Goal: Use online tool/utility: Utilize a website feature to perform a specific function

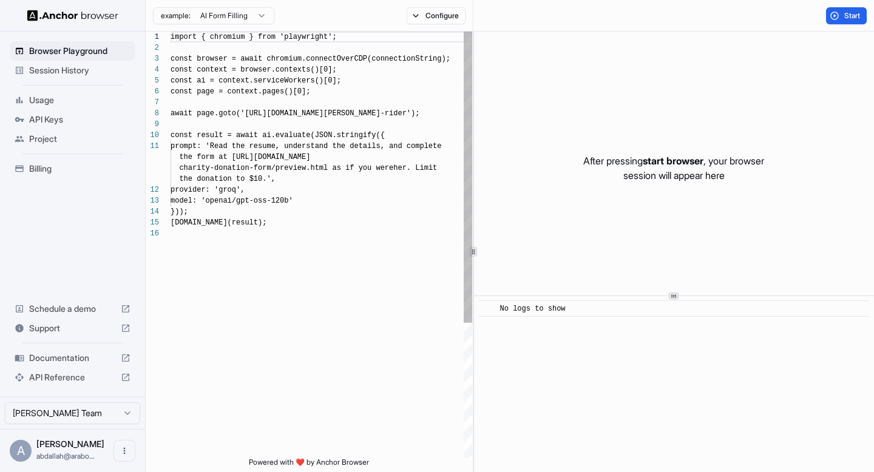
scroll to position [109, 0]
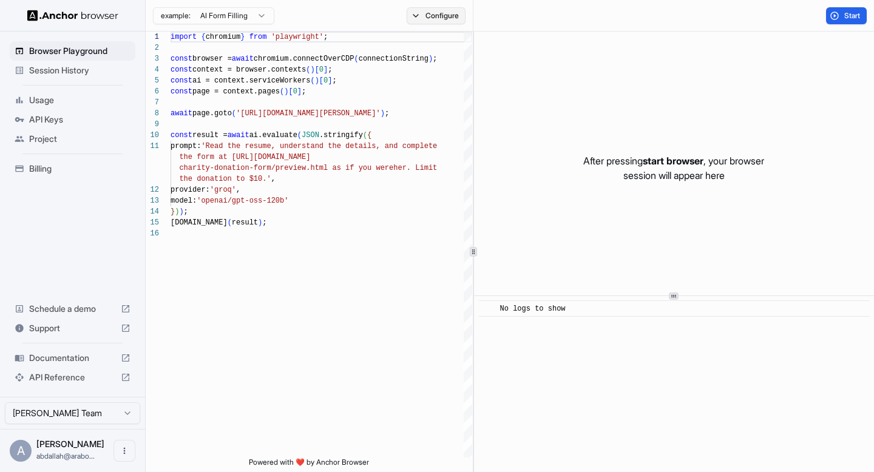
click at [416, 15] on button "Configure" at bounding box center [436, 15] width 59 height 17
click at [582, 126] on button "Select Profile..." at bounding box center [567, 122] width 121 height 17
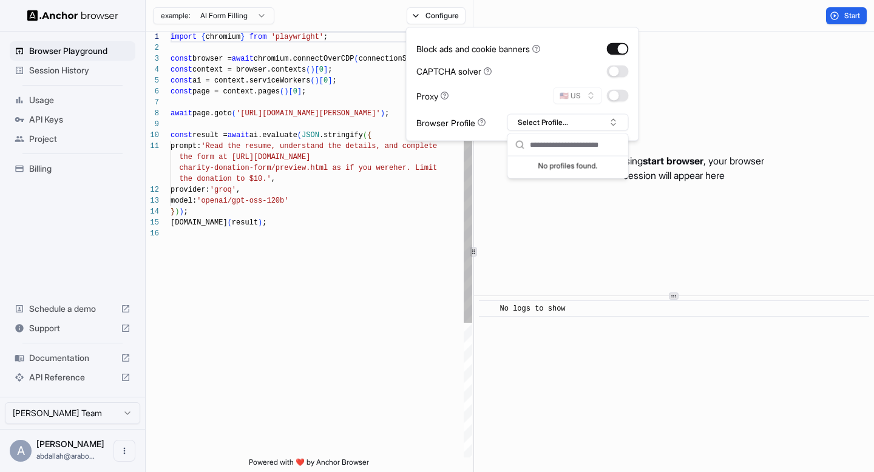
type textarea "**********"
click at [445, 223] on div "import { chromium } from 'playwright' ; const browser = await chromium.connectO…" at bounding box center [322, 343] width 302 height 623
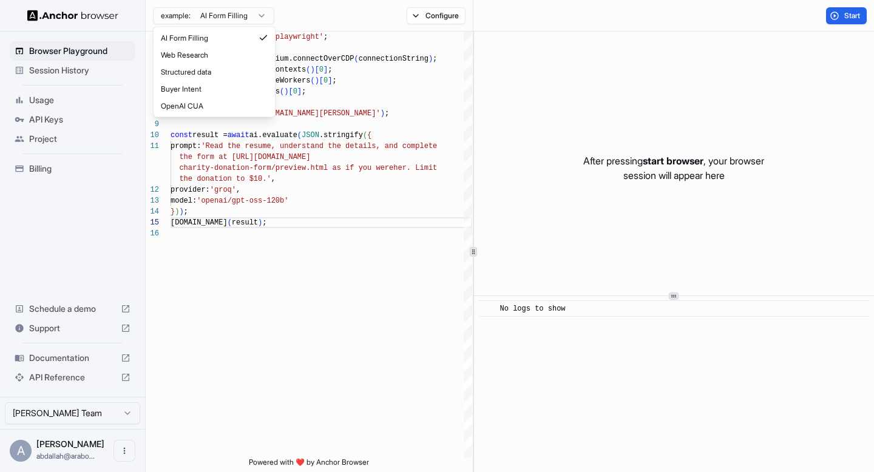
click at [263, 15] on html "Browser Playground Session History Usage API Keys Project Billing Schedule a de…" at bounding box center [437, 236] width 874 height 472
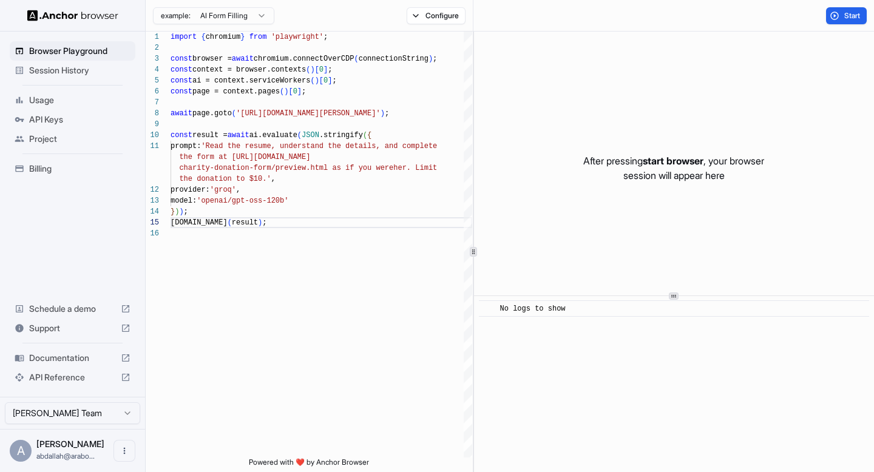
click at [131, 415] on html "Browser Playground Session History Usage API Keys Project Billing Schedule a de…" at bounding box center [437, 236] width 874 height 472
click at [124, 449] on icon "Open menu" at bounding box center [125, 451] width 2 height 7
click at [254, 332] on div at bounding box center [437, 236] width 874 height 472
click at [424, 13] on button "Configure" at bounding box center [436, 15] width 59 height 17
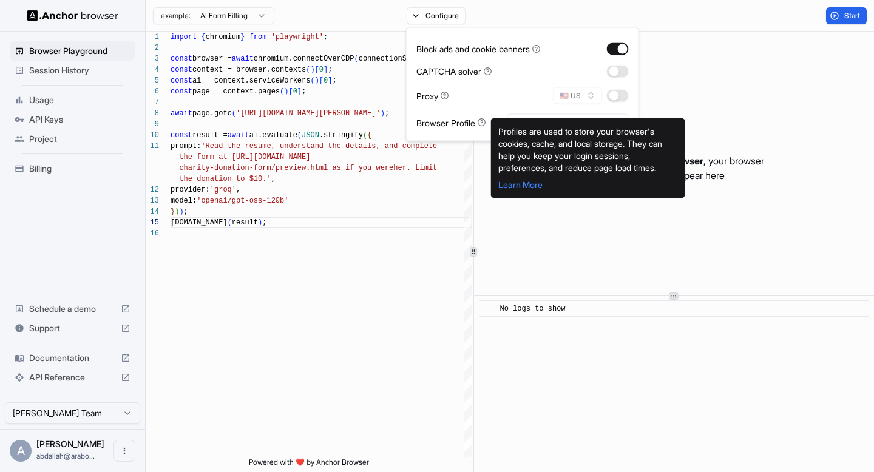
click at [533, 123] on div "Profiles are used to store your browser's cookies, cache, and local storage. Th…" at bounding box center [588, 158] width 194 height 80
click at [521, 104] on div "Block ads and cookie banners CAPTCHA solver Proxy 🇺🇸 US Browser Profile Select …" at bounding box center [522, 84] width 212 height 93
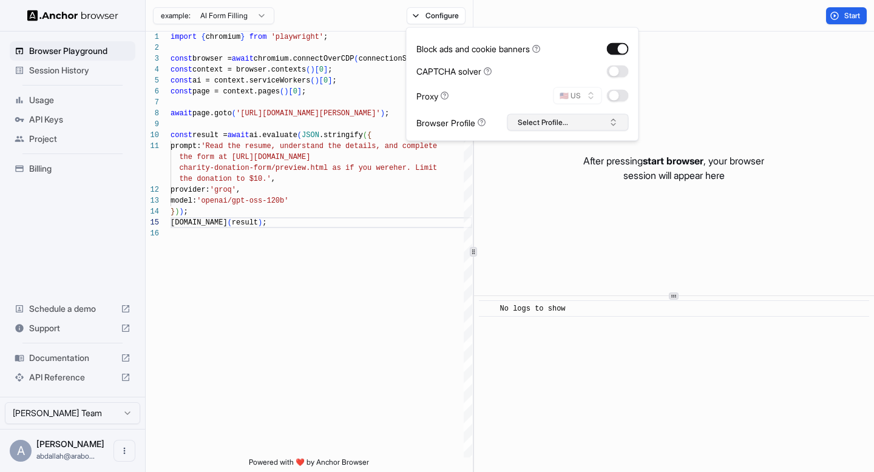
click at [530, 115] on button "Select Profile..." at bounding box center [567, 122] width 121 height 17
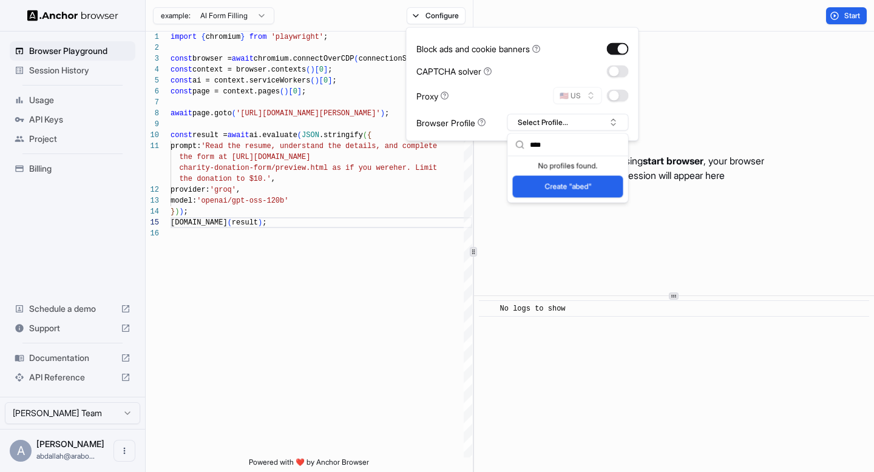
type input "****"
click at [576, 183] on button "Create "abed"" at bounding box center [568, 187] width 110 height 22
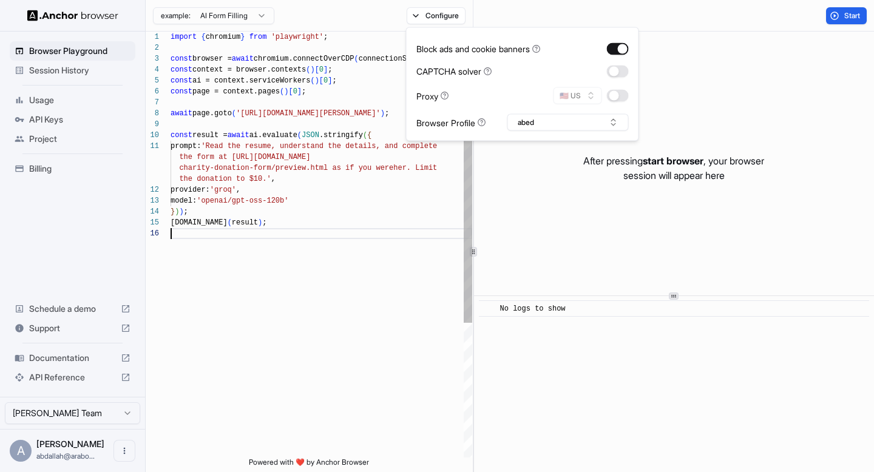
click at [418, 281] on div "import { chromium } from 'playwright' ; const browser = await chromium.connectO…" at bounding box center [322, 343] width 302 height 623
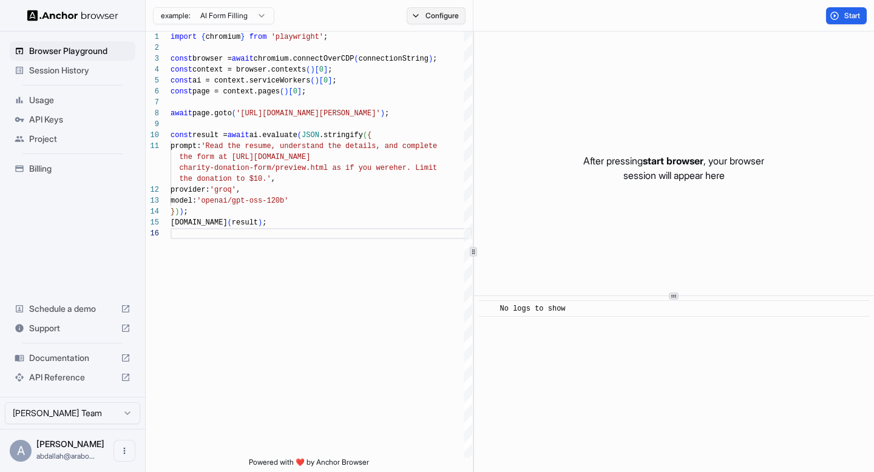
click at [422, 16] on button "Configure" at bounding box center [436, 15] width 59 height 17
click at [510, 18] on div "Start" at bounding box center [673, 16] width 401 height 32
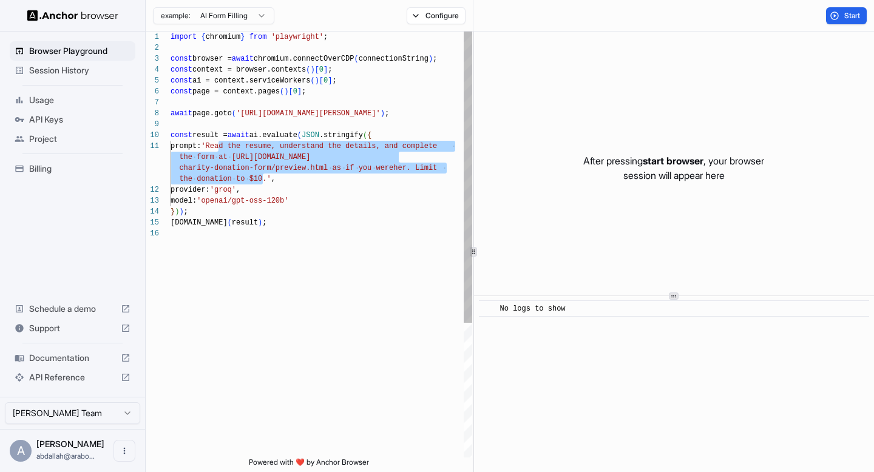
drag, startPoint x: 220, startPoint y: 146, endPoint x: 262, endPoint y: 175, distance: 51.5
click at [262, 175] on div "import { chromium } from 'playwright' ; const browser = await chromium.connectO…" at bounding box center [322, 343] width 302 height 623
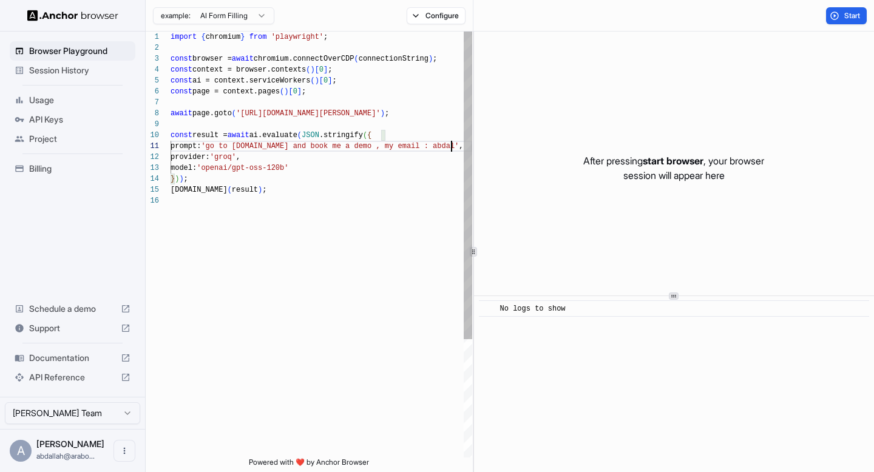
scroll to position [11, 0]
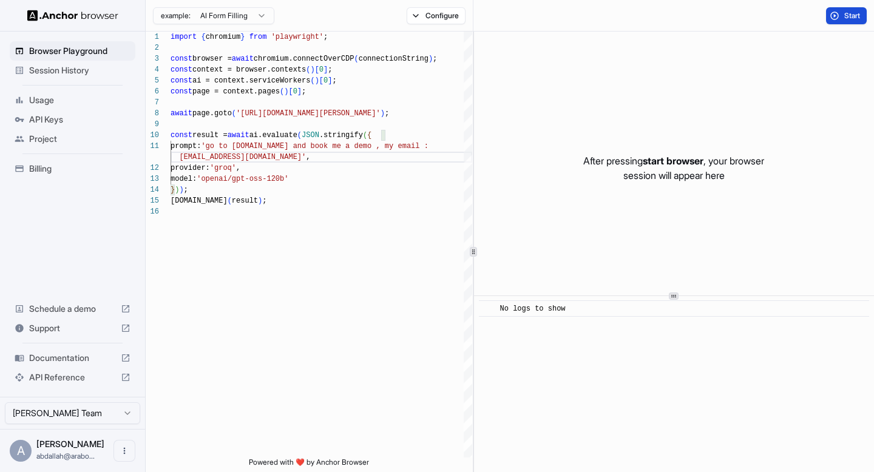
click at [827, 18] on button "Start" at bounding box center [846, 15] width 41 height 17
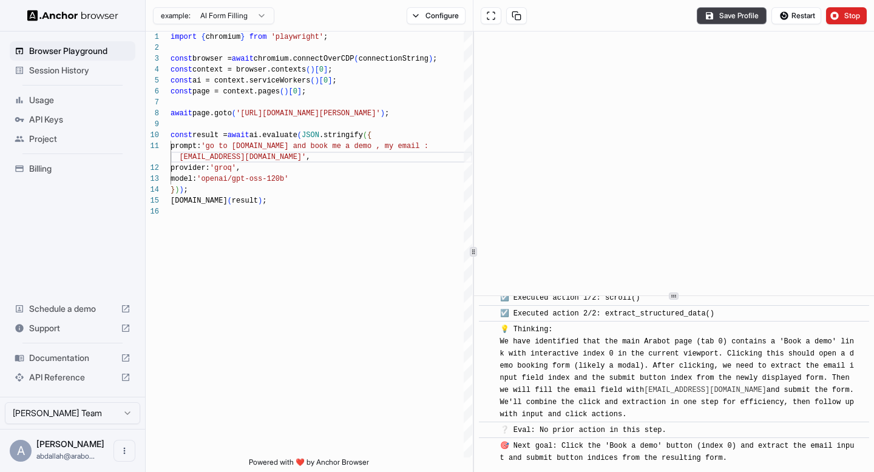
scroll to position [4655, 0]
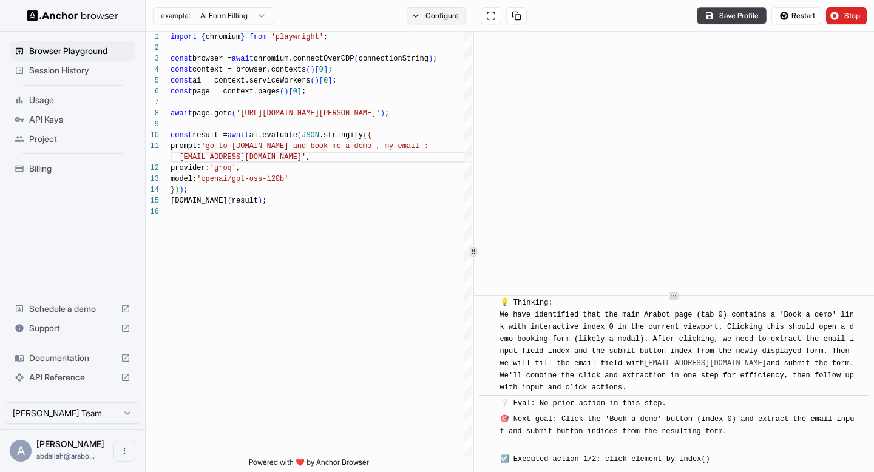
click at [430, 14] on button "Configure" at bounding box center [436, 15] width 59 height 17
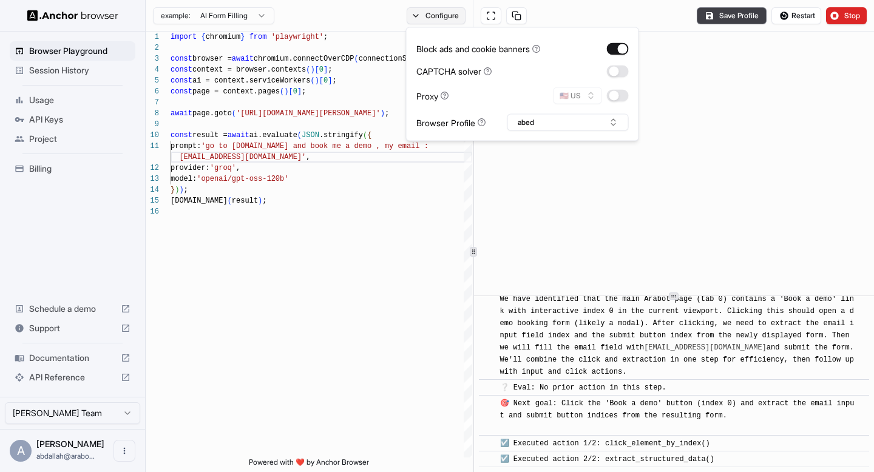
scroll to position [4687, 0]
click at [626, 69] on button "button" at bounding box center [618, 71] width 22 height 12
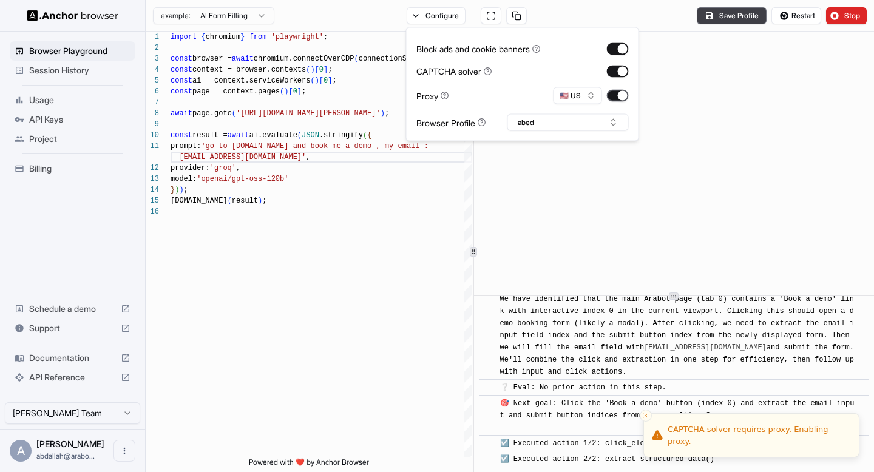
click at [611, 97] on button "button" at bounding box center [618, 96] width 22 height 12
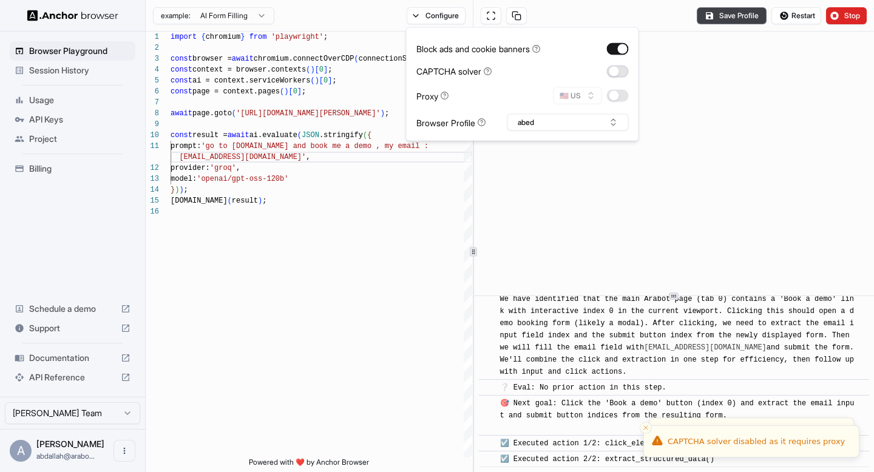
click at [623, 70] on button "button" at bounding box center [618, 71] width 22 height 12
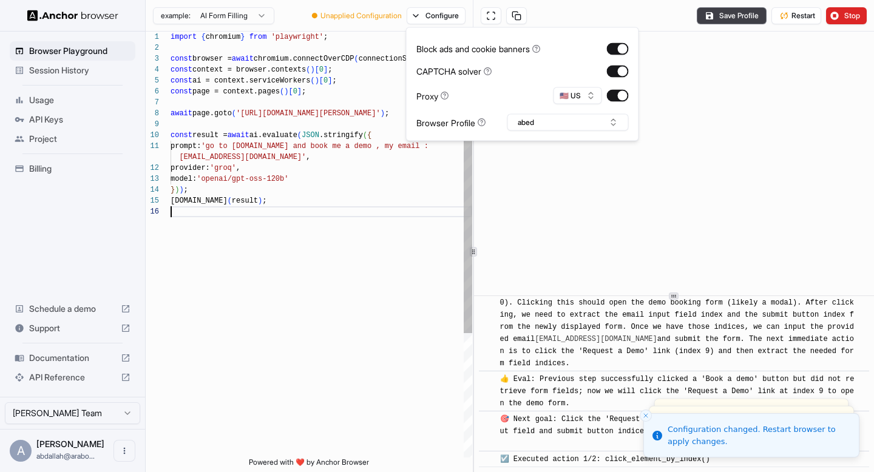
scroll to position [66, 0]
click at [386, 340] on div "import { chromium } from 'playwright' ; const browser = await chromium.connectO…" at bounding box center [322, 332] width 302 height 601
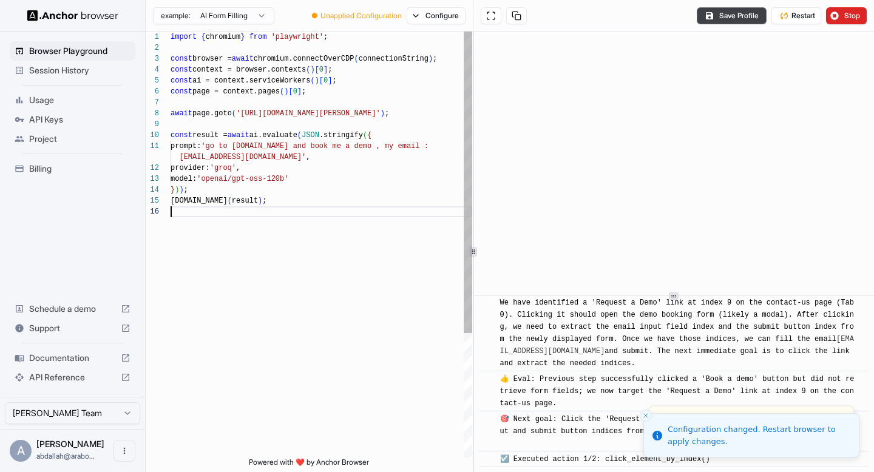
scroll to position [5068, 0]
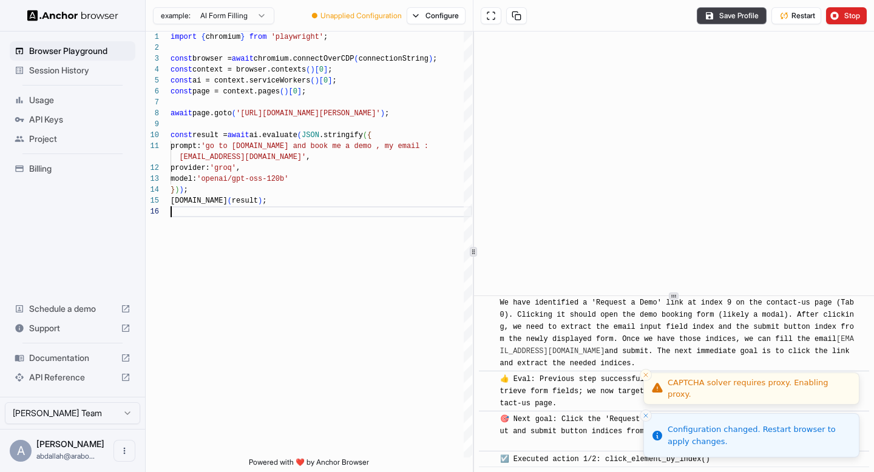
click at [646, 415] on icon "Close toast" at bounding box center [645, 415] width 7 height 7
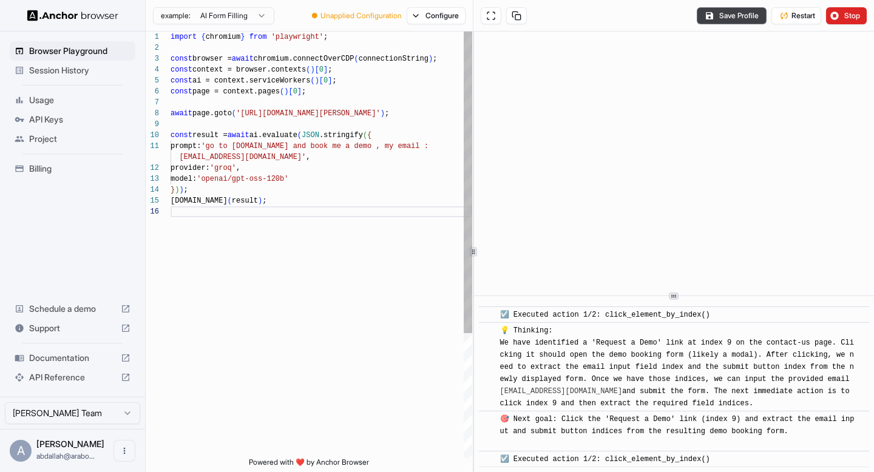
scroll to position [5212, 0]
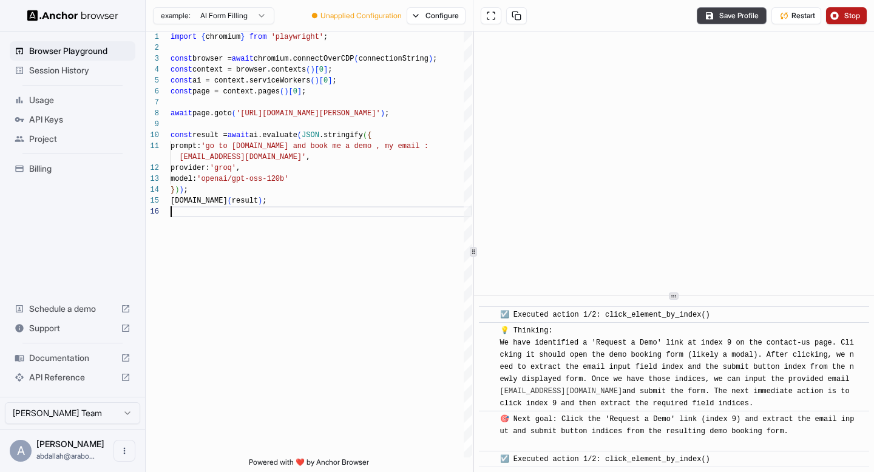
click at [855, 11] on span "Stop" at bounding box center [852, 16] width 17 height 10
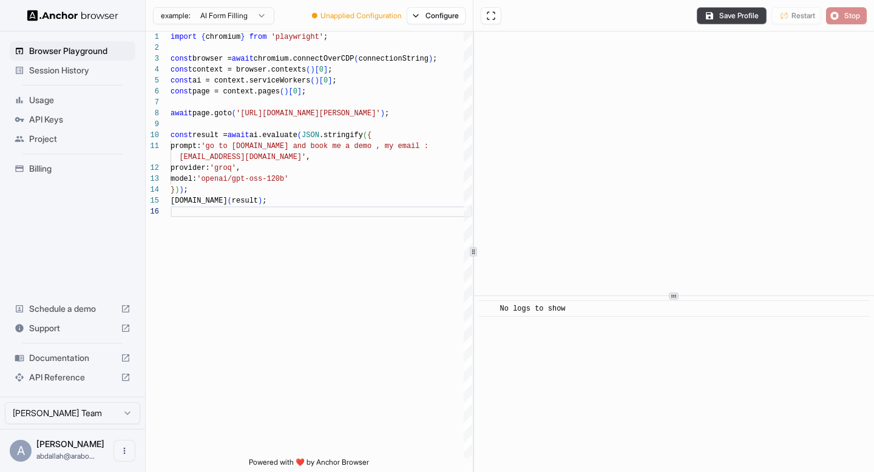
scroll to position [0, 0]
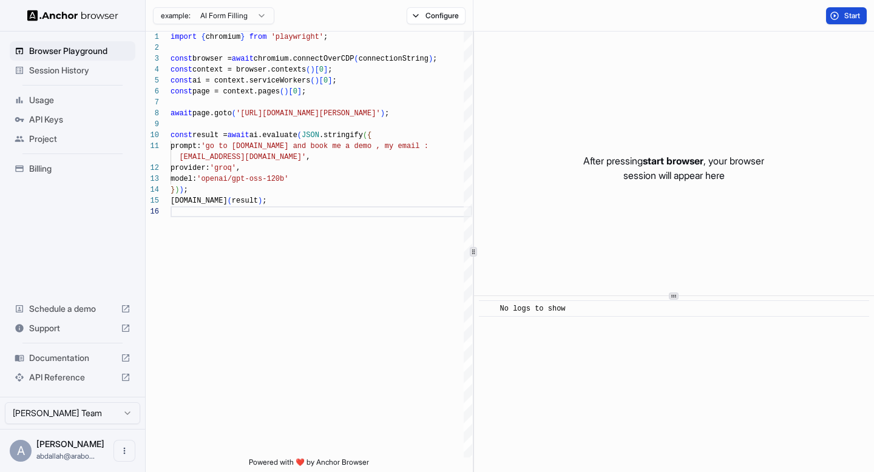
click at [842, 15] on button "Start" at bounding box center [846, 15] width 41 height 17
click at [847, 13] on span "Start" at bounding box center [852, 16] width 17 height 10
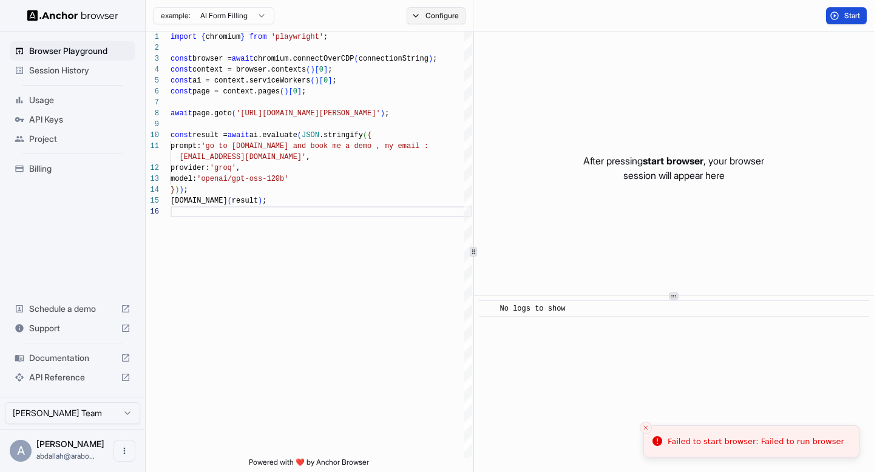
click at [442, 18] on button "Configure" at bounding box center [436, 15] width 59 height 17
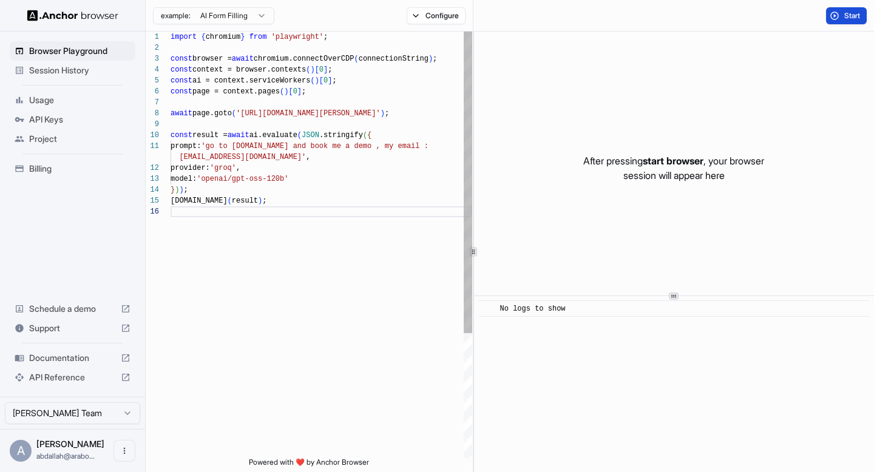
scroll to position [76, 0]
click at [360, 110] on div "import { chromium } from 'playwright' ; const browser = await chromium.connectO…" at bounding box center [322, 332] width 302 height 601
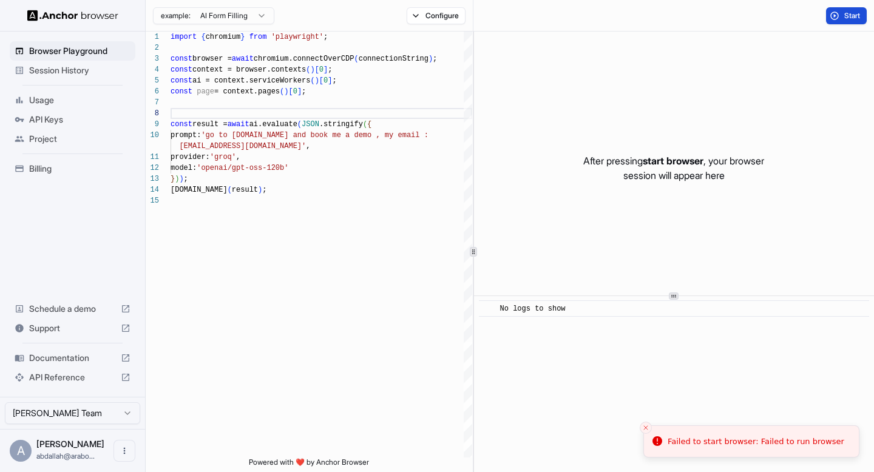
click at [834, 15] on button "Start" at bounding box center [846, 15] width 41 height 17
click at [642, 428] on button "Close toast" at bounding box center [646, 428] width 12 height 12
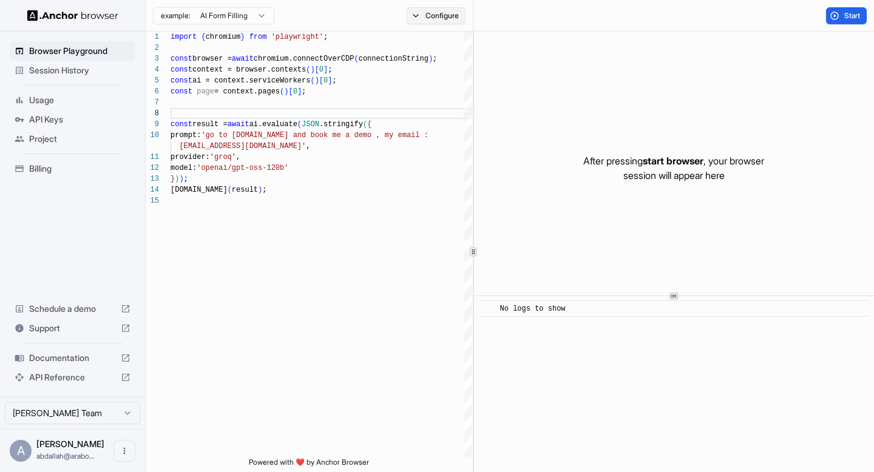
click at [419, 19] on button "Configure" at bounding box center [436, 15] width 59 height 17
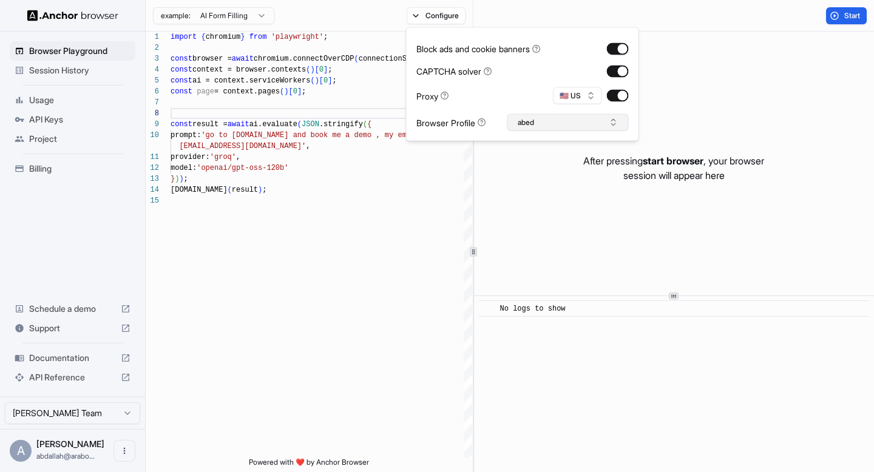
click at [541, 122] on button "abed" at bounding box center [567, 122] width 121 height 17
click at [541, 141] on input "text" at bounding box center [575, 145] width 91 height 22
click at [616, 167] on div "abed" at bounding box center [567, 167] width 115 height 17
click at [411, 211] on div "import { chromium } from 'playwright' ; const browser = await chromium.connectO…" at bounding box center [322, 327] width 302 height 590
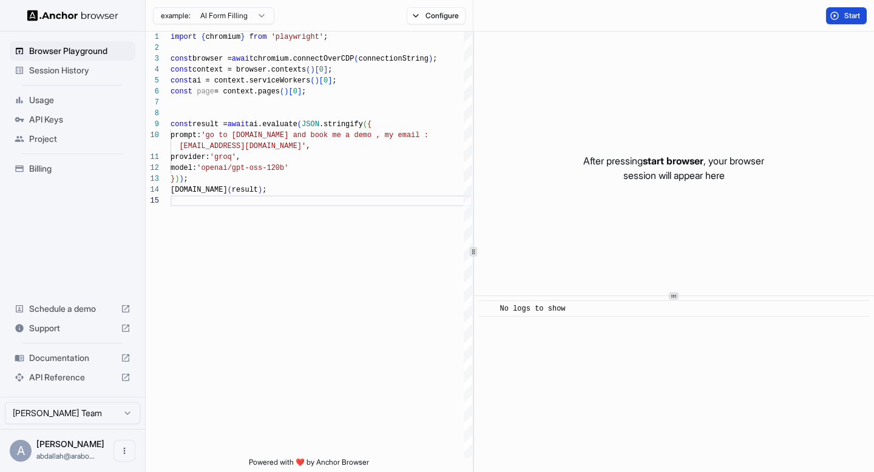
click at [837, 19] on button "Start" at bounding box center [846, 15] width 41 height 17
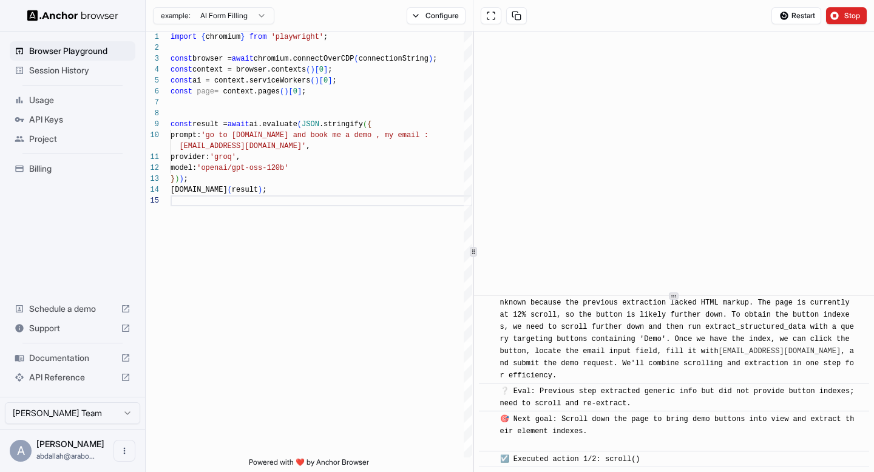
scroll to position [438, 0]
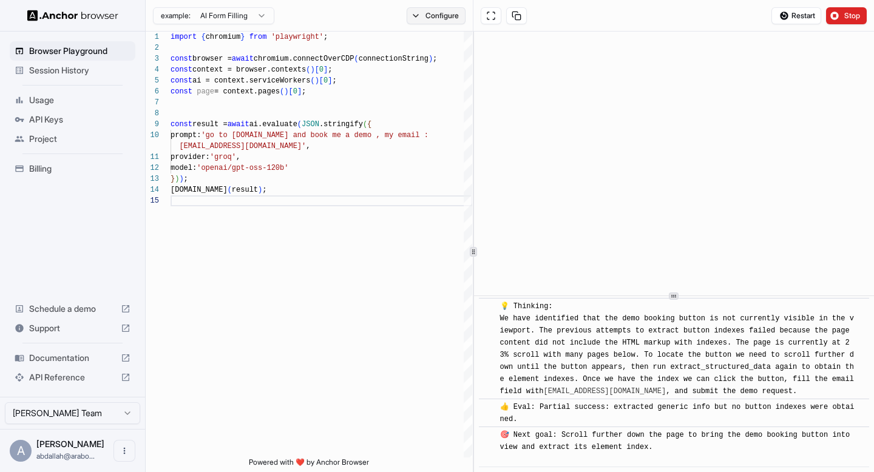
click at [430, 16] on button "Configure" at bounding box center [436, 15] width 59 height 17
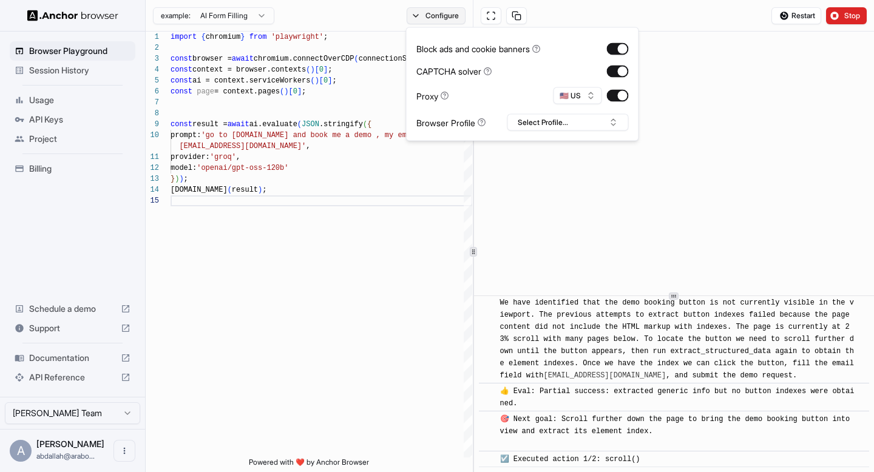
scroll to position [638, 0]
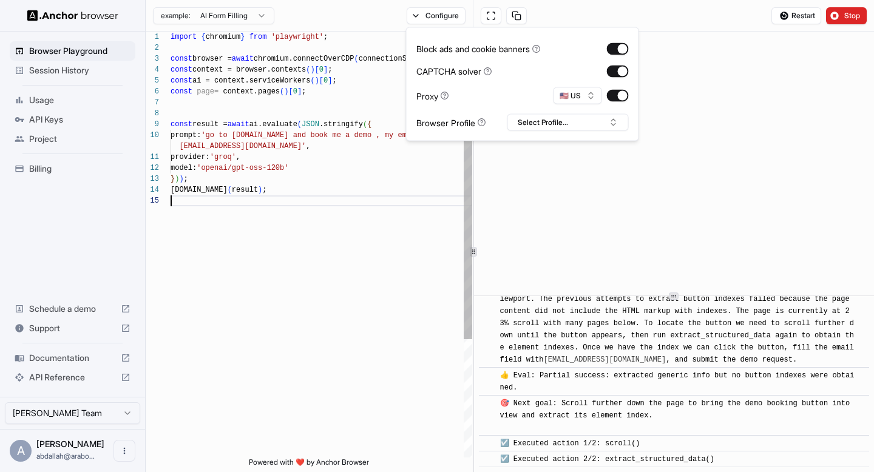
click at [390, 293] on div "import { chromium } from 'playwright' ; const browser = await chromium.connectO…" at bounding box center [322, 327] width 302 height 590
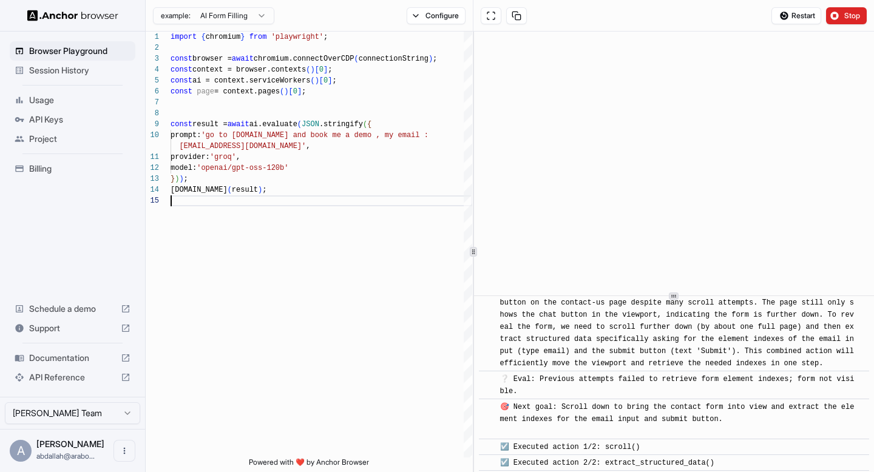
scroll to position [5947, 0]
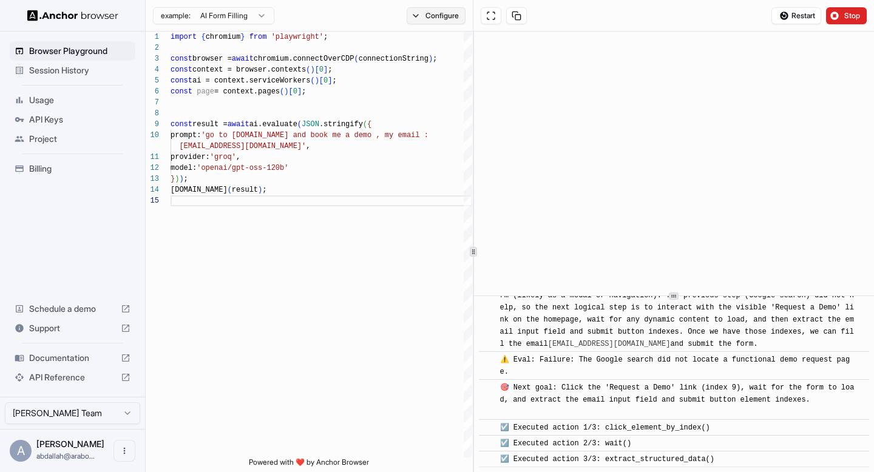
click at [451, 14] on button "Configure" at bounding box center [436, 15] width 59 height 17
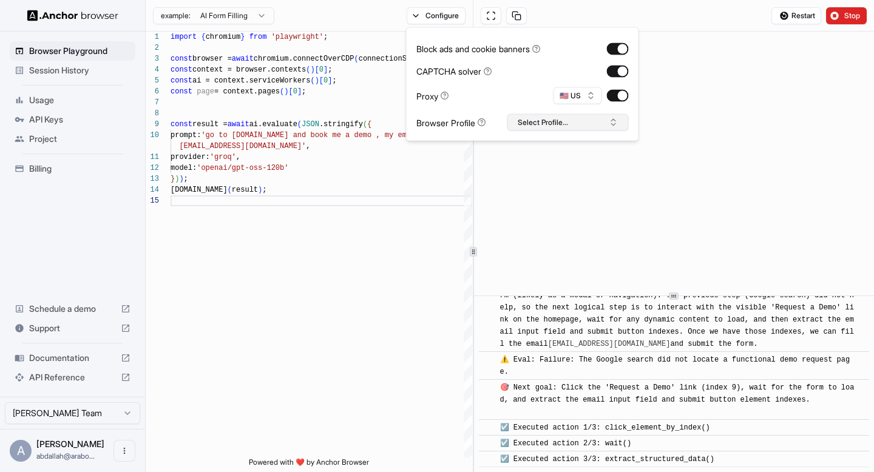
click at [546, 119] on button "Select Profile..." at bounding box center [567, 122] width 121 height 17
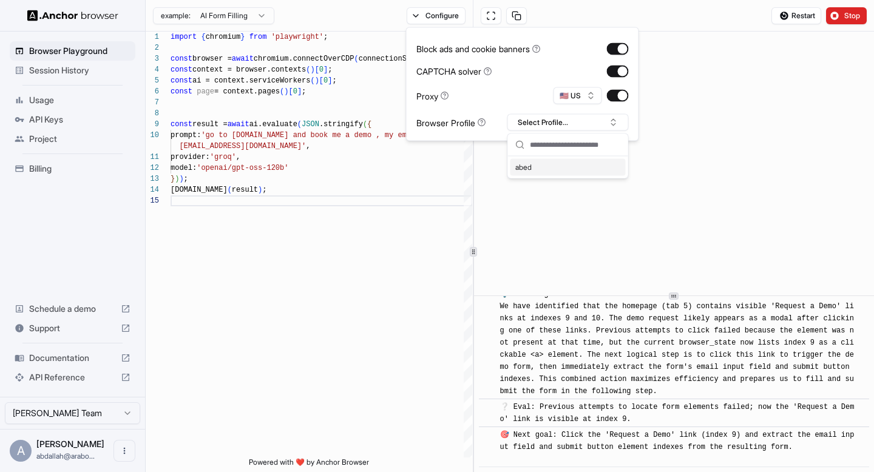
scroll to position [7090, 0]
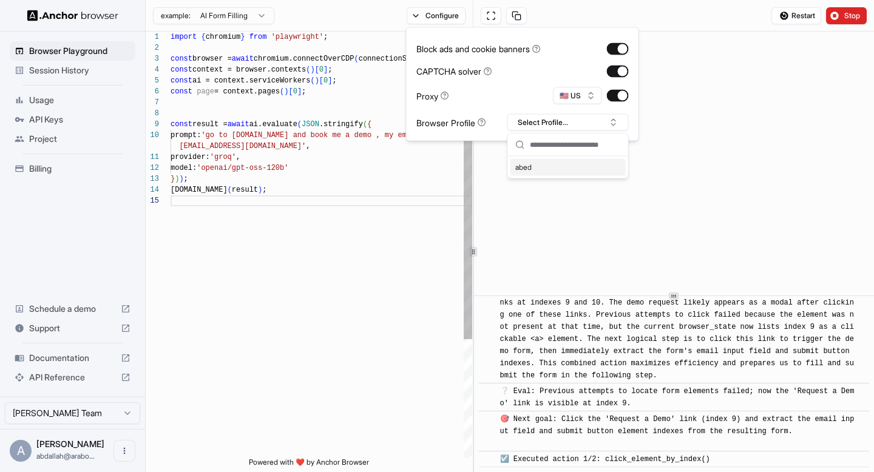
click at [411, 305] on div "import { chromium } from 'playwright' ; const browser = await chromium.connectO…" at bounding box center [322, 327] width 302 height 590
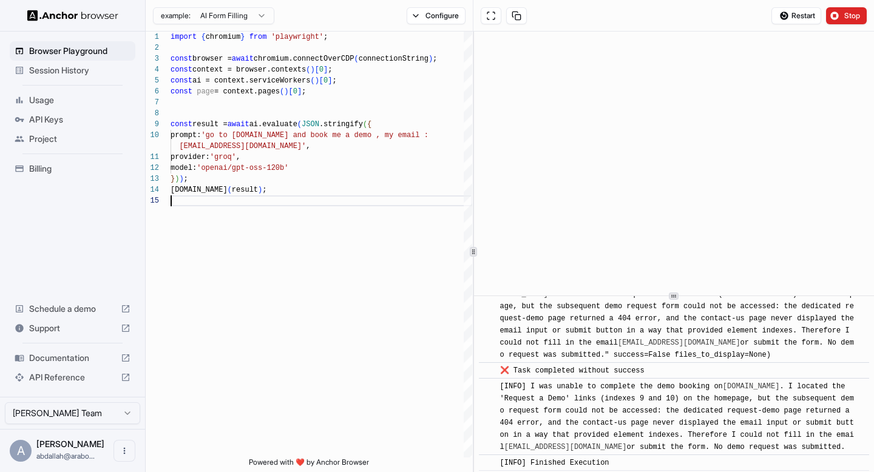
scroll to position [8140, 0]
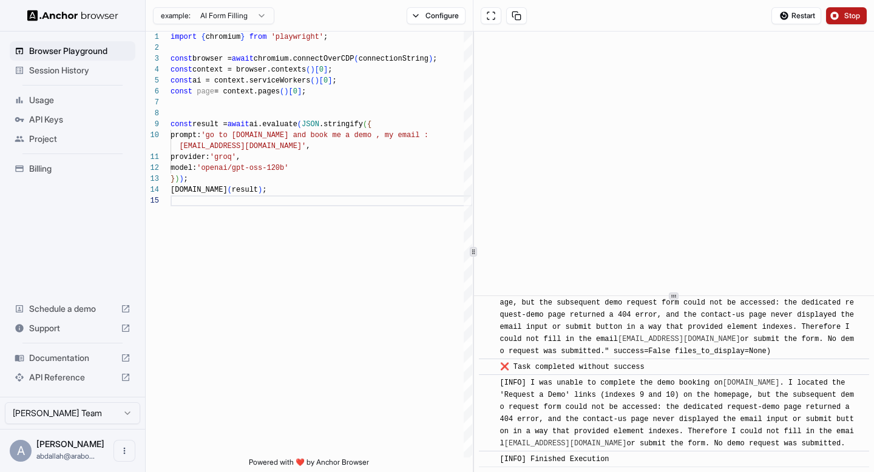
click at [852, 15] on span "Stop" at bounding box center [852, 16] width 17 height 10
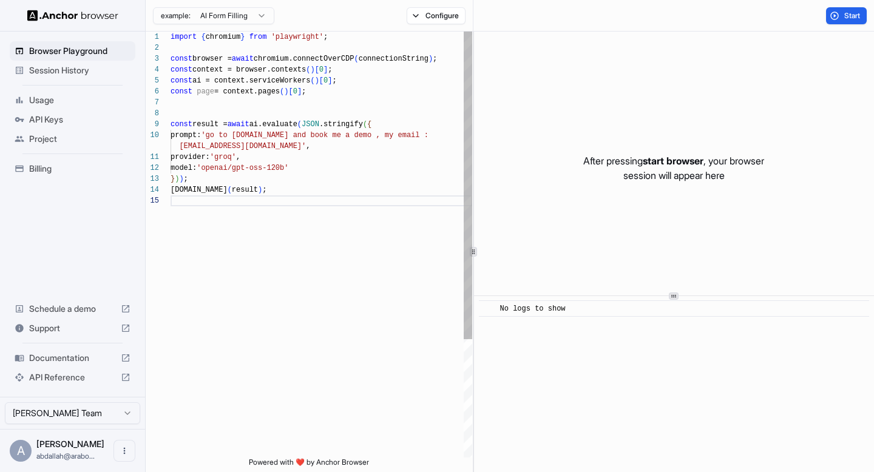
scroll to position [98, 0]
click at [246, 135] on div "import { chromium } from 'playwright' ; const browser = await chromium.connectO…" at bounding box center [322, 327] width 302 height 590
click at [432, 22] on button "Configure" at bounding box center [436, 15] width 59 height 17
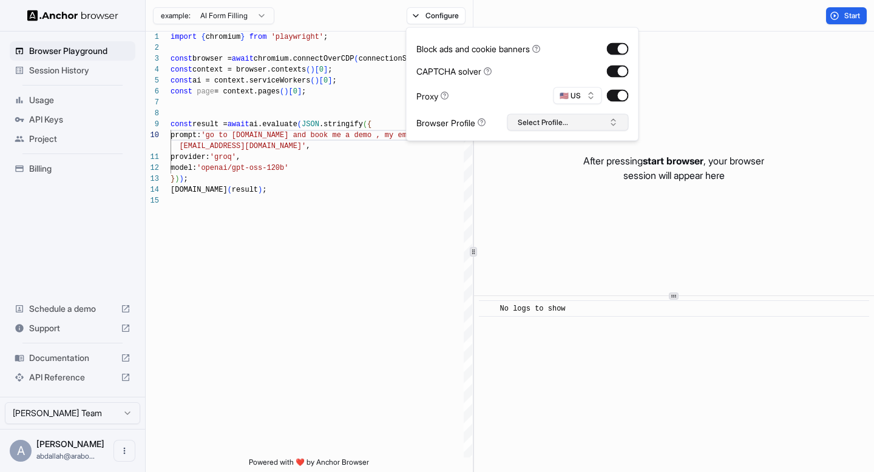
click at [562, 118] on button "Select Profile..." at bounding box center [567, 122] width 121 height 17
click at [546, 166] on div "abed" at bounding box center [567, 167] width 115 height 17
click at [424, 215] on div "import { chromium } from 'playwright' ; const browser = await chromium.connectO…" at bounding box center [322, 327] width 302 height 590
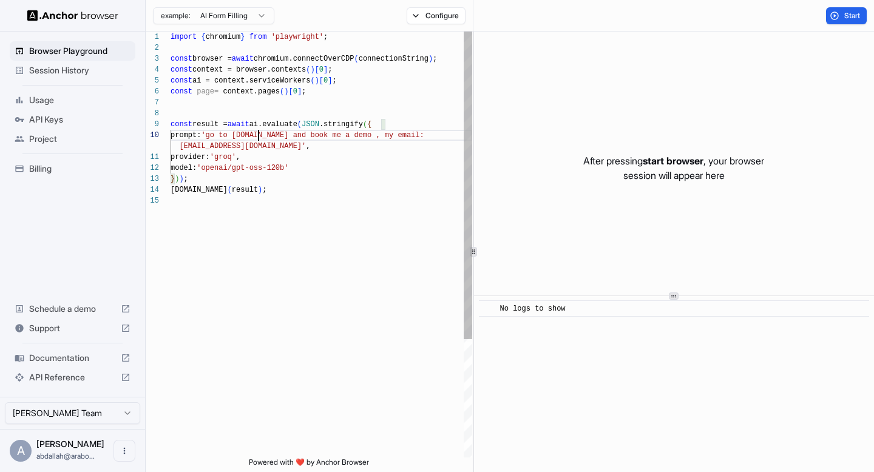
click at [260, 135] on div "import { chromium } from 'playwright' ; const browser = await chromium.connectO…" at bounding box center [322, 327] width 302 height 590
drag, startPoint x: 325, startPoint y: 138, endPoint x: 381, endPoint y: 143, distance: 56.1
click at [381, 143] on div "import { chromium } from 'playwright' ; const browser = await chromium.connectO…" at bounding box center [322, 327] width 302 height 590
click at [291, 151] on div "import { chromium } from 'playwright' ; const browser = await chromium.connectO…" at bounding box center [322, 327] width 302 height 590
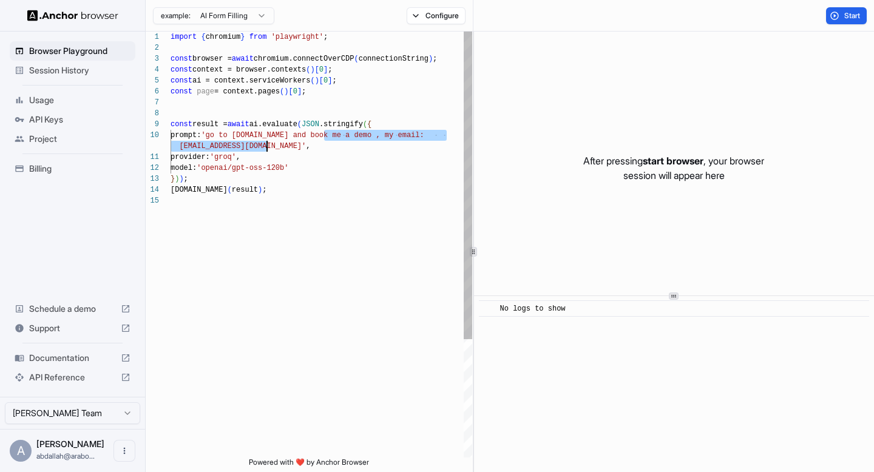
scroll to position [0, 0]
click at [260, 146] on div "import { chromium } from 'playwright' ; const browser = await chromium.connectO…" at bounding box center [322, 327] width 302 height 590
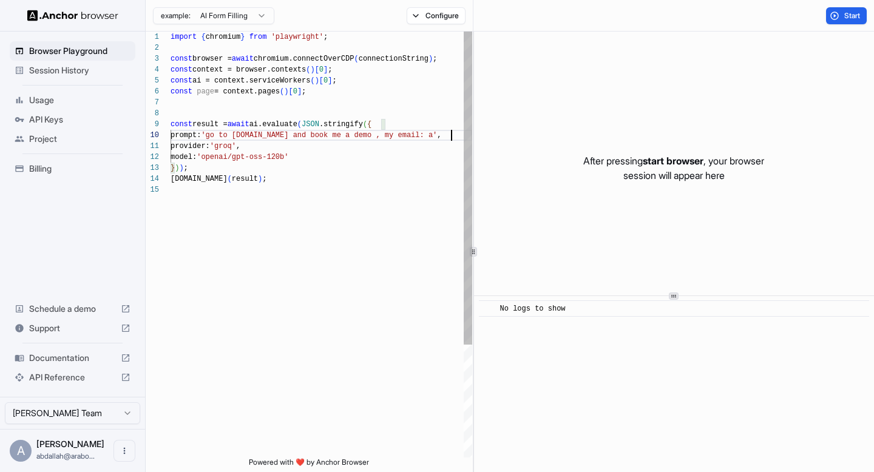
scroll to position [98, 0]
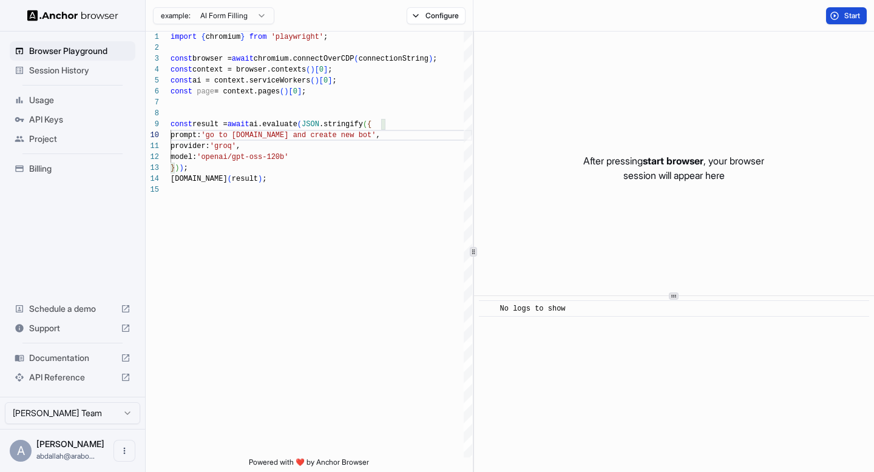
type textarea "**********"
click at [833, 20] on button "Start" at bounding box center [846, 15] width 41 height 17
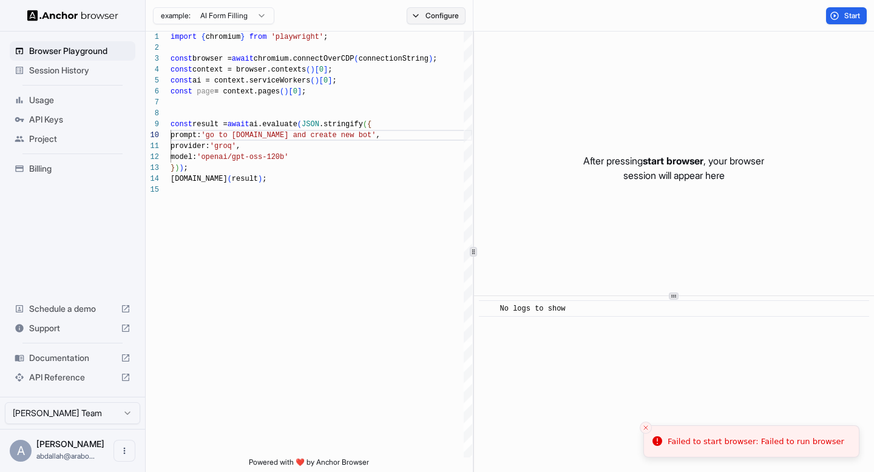
click at [415, 14] on button "Configure" at bounding box center [436, 15] width 59 height 17
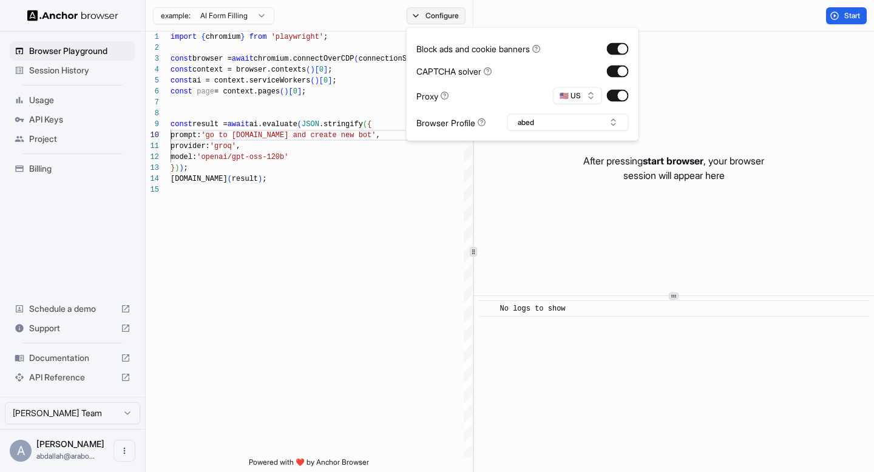
click at [415, 14] on button "Configure" at bounding box center [436, 15] width 59 height 17
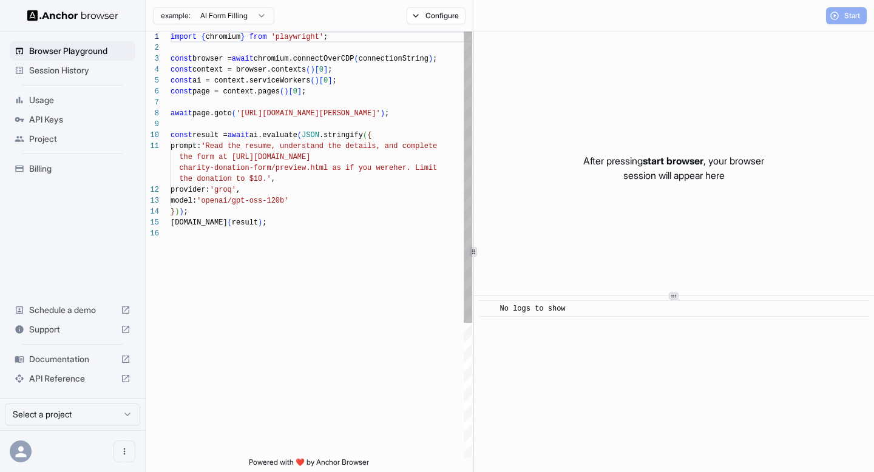
scroll to position [109, 0]
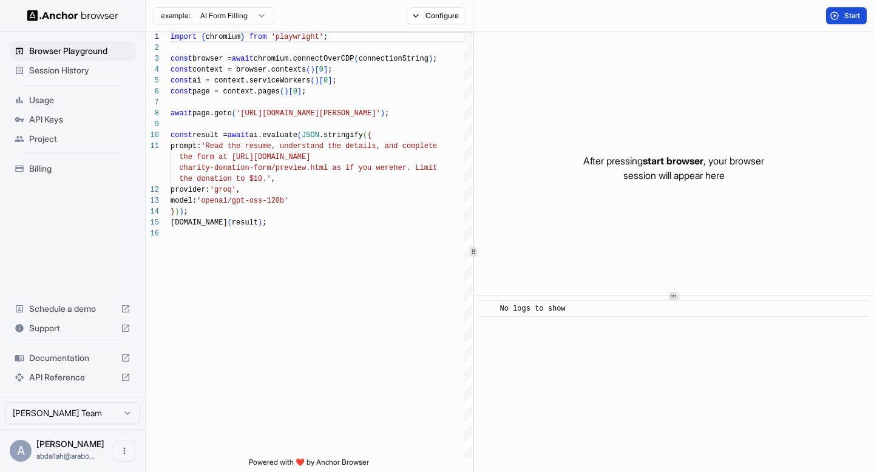
click at [845, 12] on span "Start" at bounding box center [852, 16] width 17 height 10
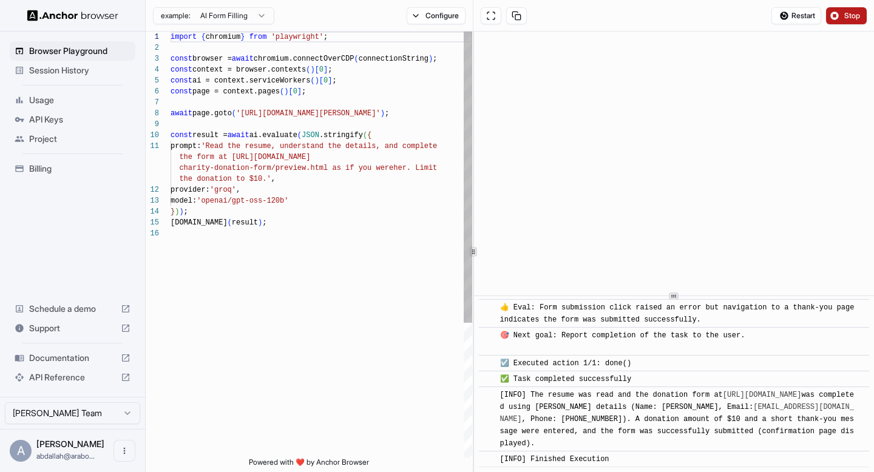
scroll to position [0, 0]
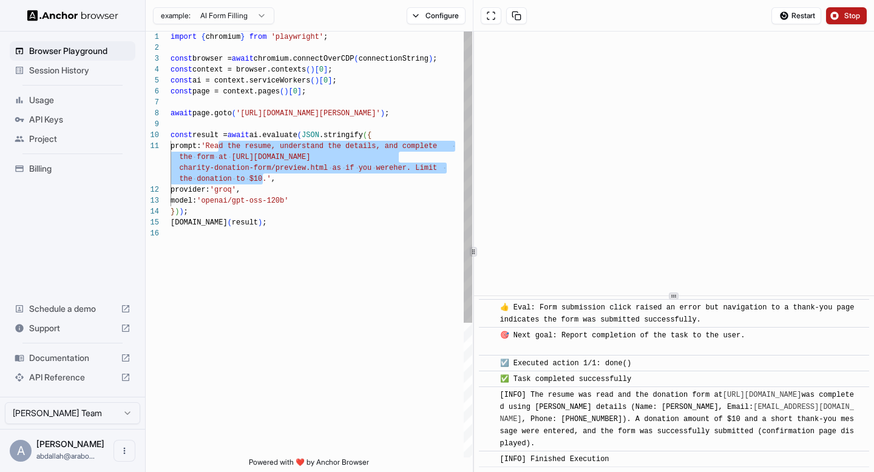
drag, startPoint x: 220, startPoint y: 145, endPoint x: 263, endPoint y: 177, distance: 53.9
click at [263, 177] on div "import { chromium } from 'playwright' ; const browser = await chromium.connectO…" at bounding box center [322, 343] width 302 height 623
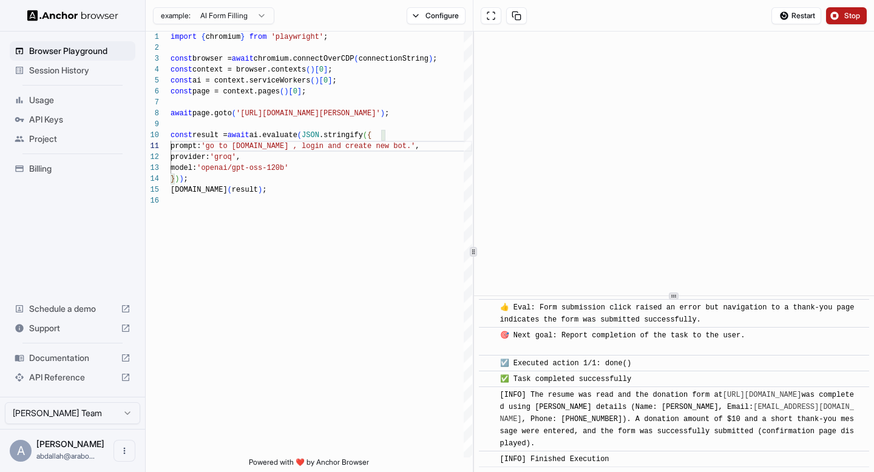
type textarea "**********"
click at [835, 19] on button "Stop" at bounding box center [846, 15] width 41 height 17
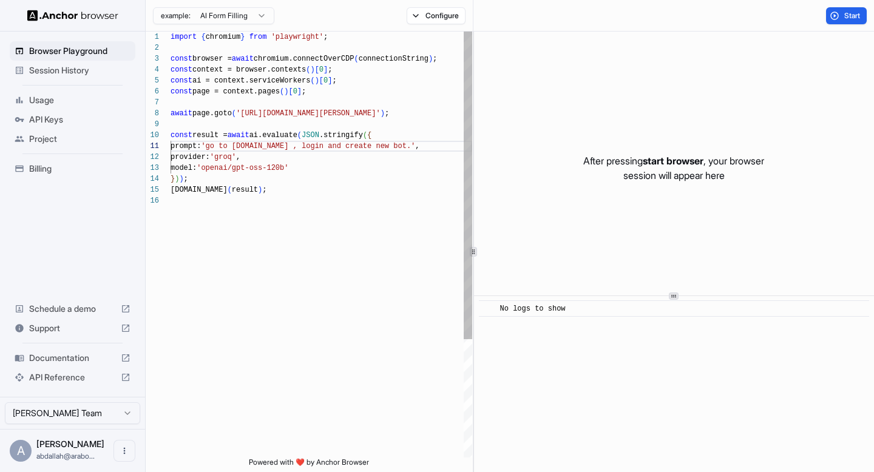
click at [387, 209] on div "import { chromium } from 'playwright' ; const browser = await chromium.connectO…" at bounding box center [322, 327] width 302 height 590
click at [837, 16] on button "Start" at bounding box center [846, 15] width 41 height 17
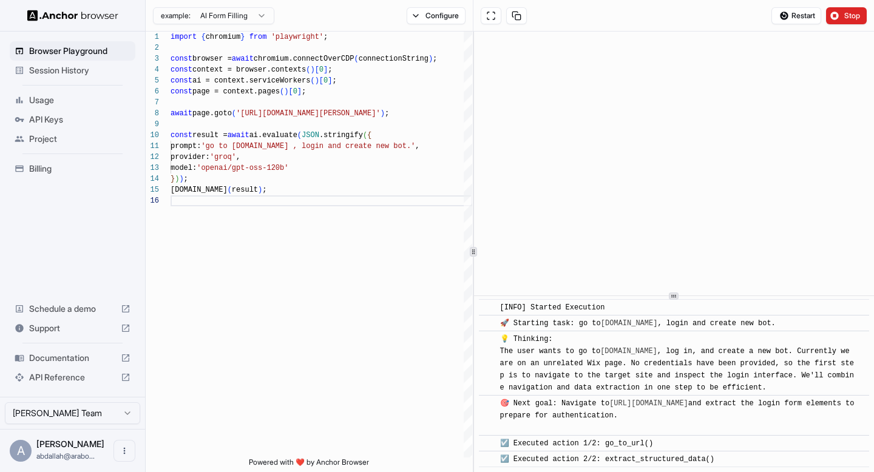
scroll to position [368, 0]
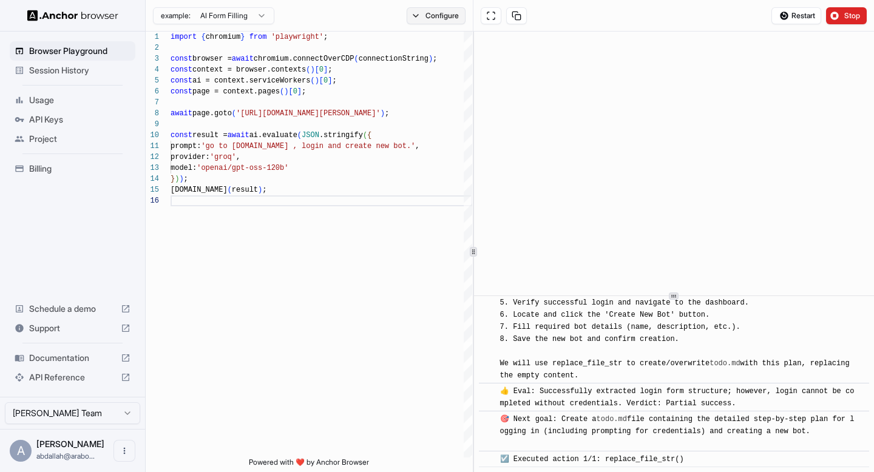
click at [425, 16] on button "Configure" at bounding box center [436, 15] width 59 height 17
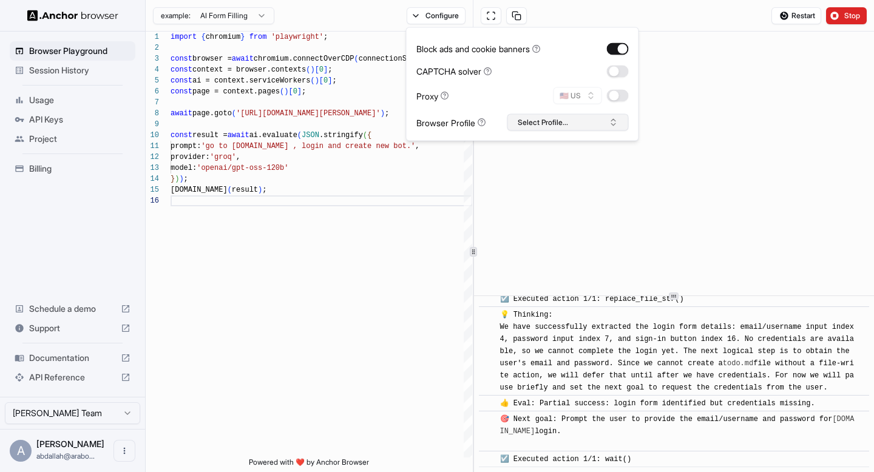
click at [534, 124] on button "Select Profile..." at bounding box center [567, 122] width 121 height 17
click at [542, 163] on div "abed" at bounding box center [567, 167] width 115 height 17
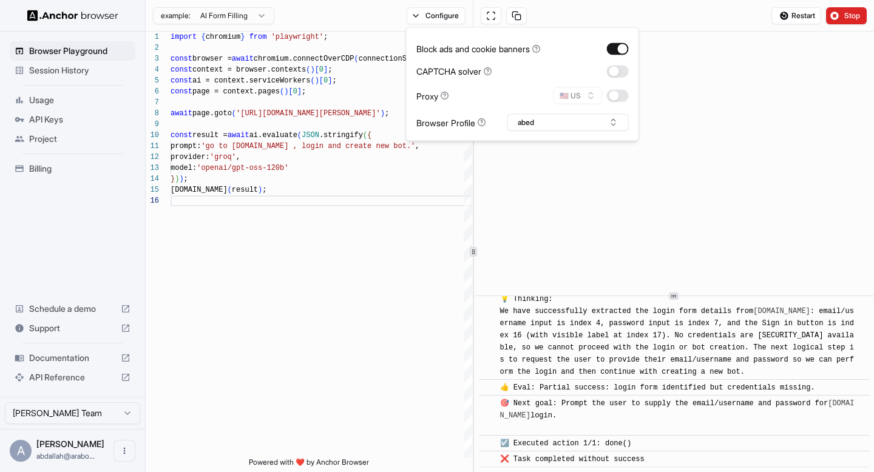
scroll to position [732, 0]
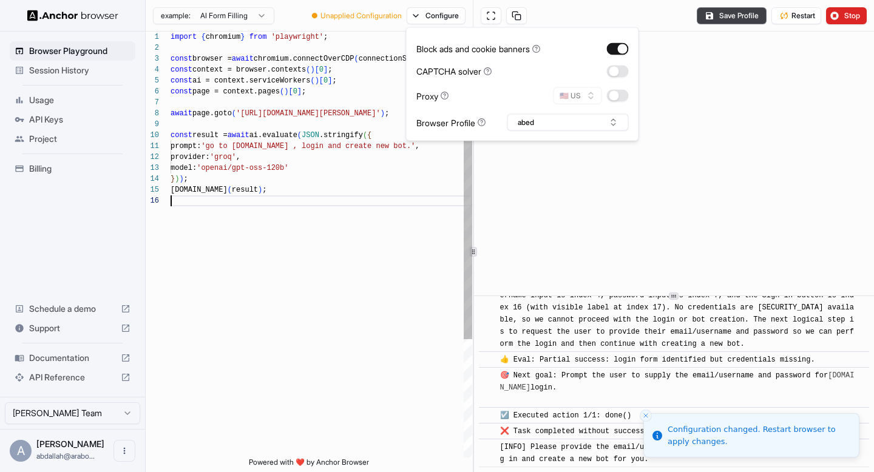
click at [397, 313] on div "import { chromium } from 'playwright' ; const browser = await chromium.connectO…" at bounding box center [322, 327] width 302 height 590
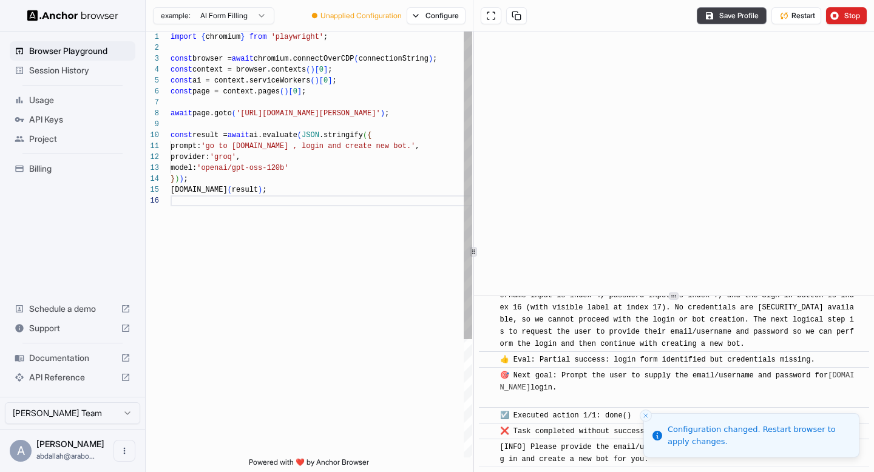
scroll to position [748, 0]
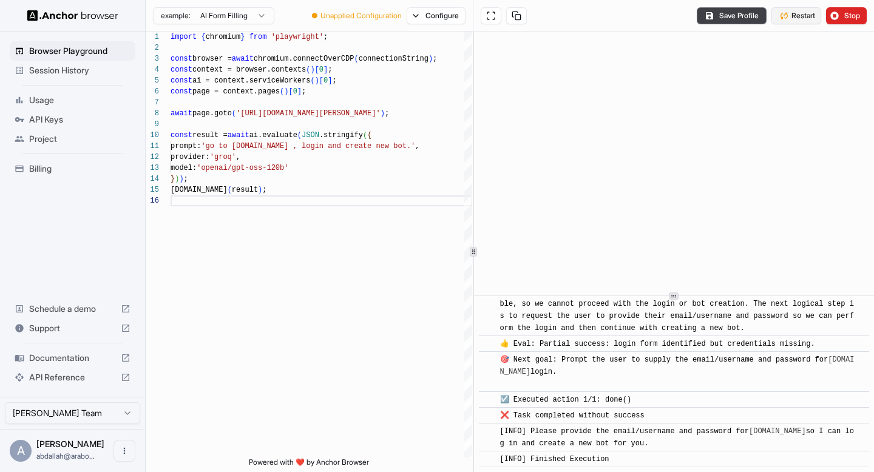
click at [786, 15] on button "Restart" at bounding box center [796, 15] width 50 height 17
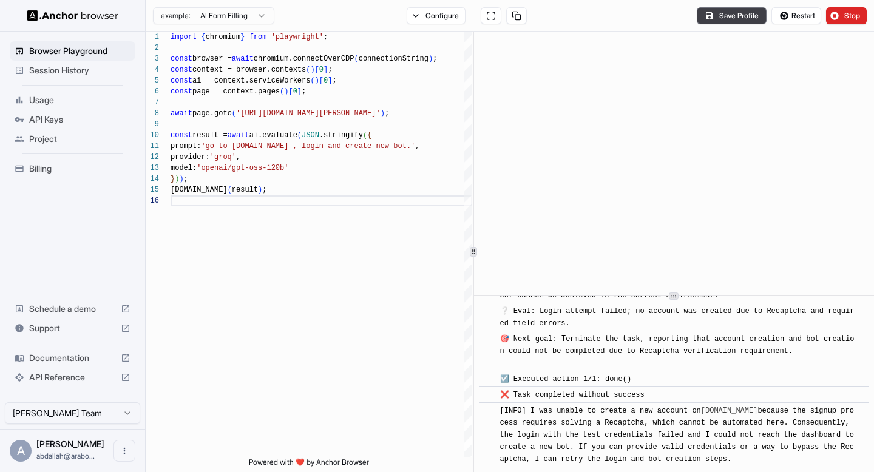
scroll to position [2036, 0]
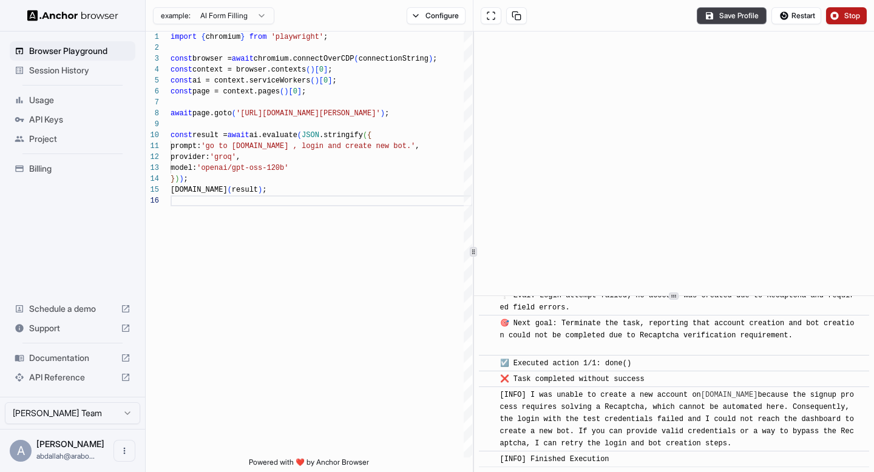
click at [844, 14] on span "Stop" at bounding box center [852, 16] width 17 height 10
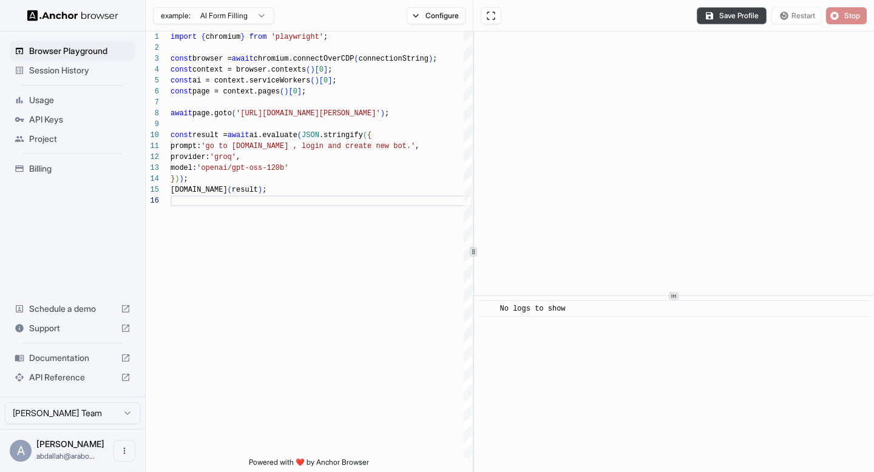
scroll to position [0, 0]
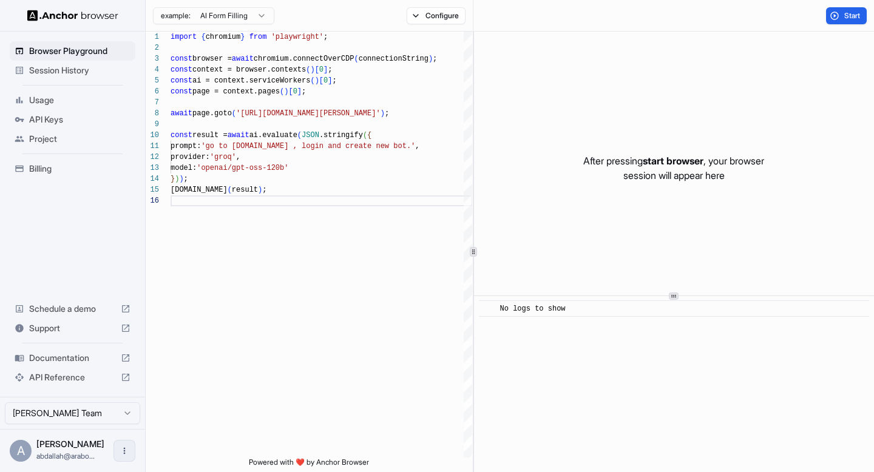
click at [126, 454] on icon "Open menu" at bounding box center [125, 451] width 10 height 10
click at [77, 427] on div at bounding box center [437, 236] width 874 height 472
click at [76, 449] on div "Abdallah Faza abdallah@arabo..." at bounding box center [70, 450] width 68 height 23
click at [29, 450] on div "A" at bounding box center [21, 451] width 22 height 22
click at [129, 417] on html "**********" at bounding box center [437, 236] width 874 height 472
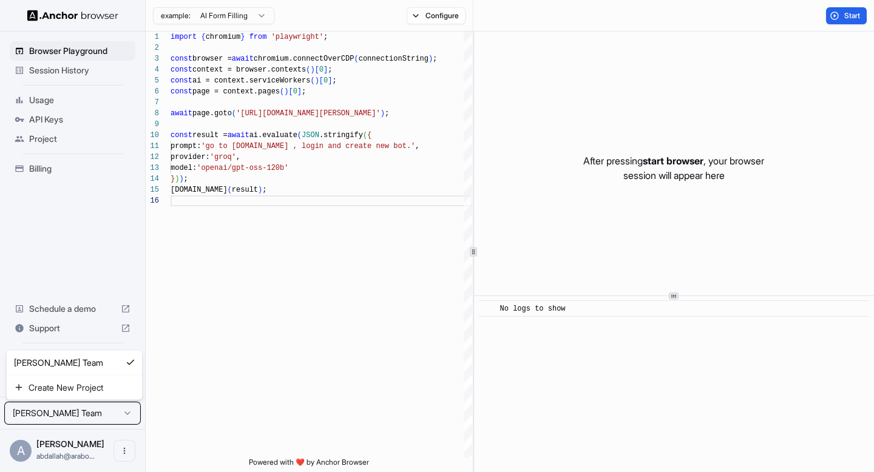
click at [58, 443] on html "**********" at bounding box center [437, 236] width 874 height 472
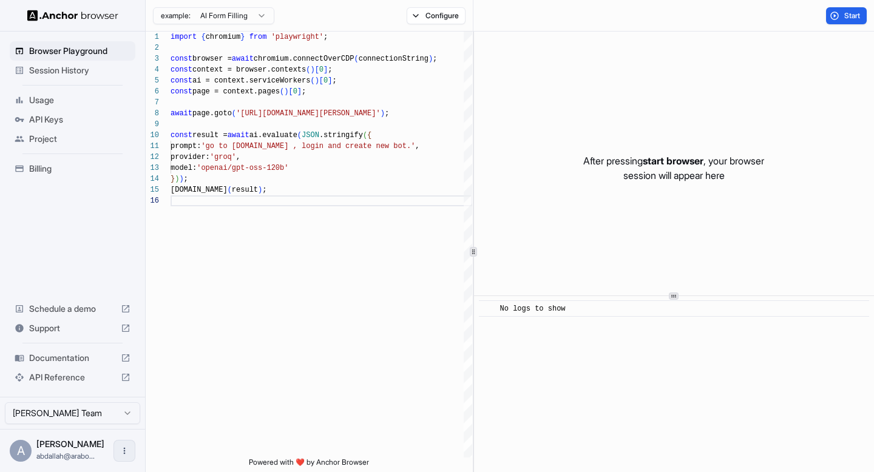
click at [131, 455] on button "Open menu" at bounding box center [124, 451] width 22 height 22
click at [16, 465] on div at bounding box center [437, 236] width 874 height 472
click at [16, 453] on div "A" at bounding box center [21, 451] width 22 height 22
click at [63, 22] on div at bounding box center [72, 15] width 145 height 31
click at [61, 18] on img at bounding box center [72, 16] width 91 height 12
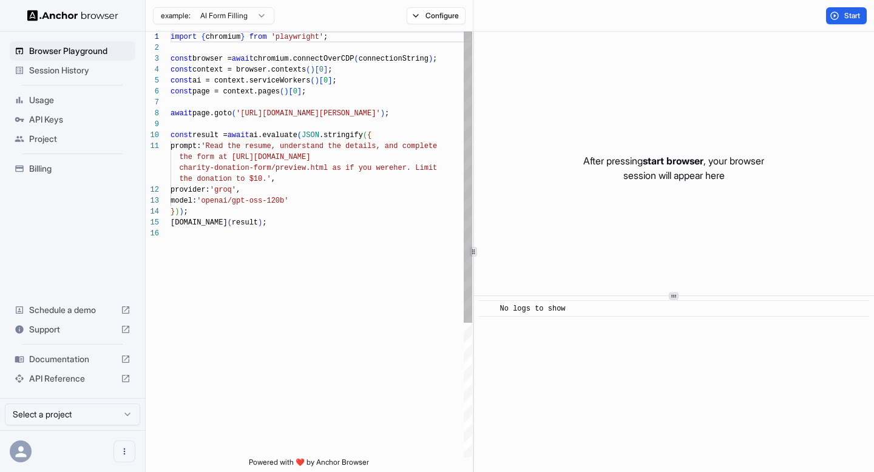
scroll to position [109, 0]
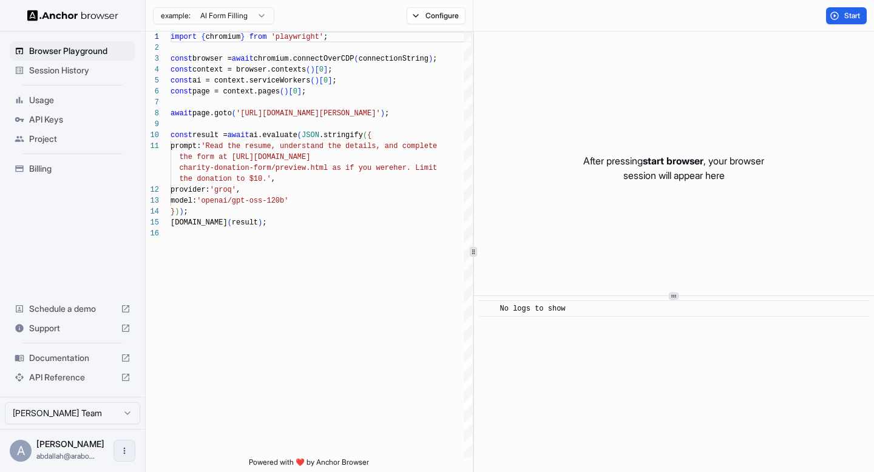
click at [130, 451] on button "Open menu" at bounding box center [124, 451] width 22 height 22
click at [76, 415] on div at bounding box center [437, 236] width 874 height 472
click at [72, 411] on html "Browser Playground Session History Usage API Keys Project Billing Schedule a de…" at bounding box center [437, 236] width 874 height 472
click at [126, 448] on icon "Open menu" at bounding box center [125, 451] width 10 height 10
click at [89, 450] on div at bounding box center [102, 451] width 49 height 12
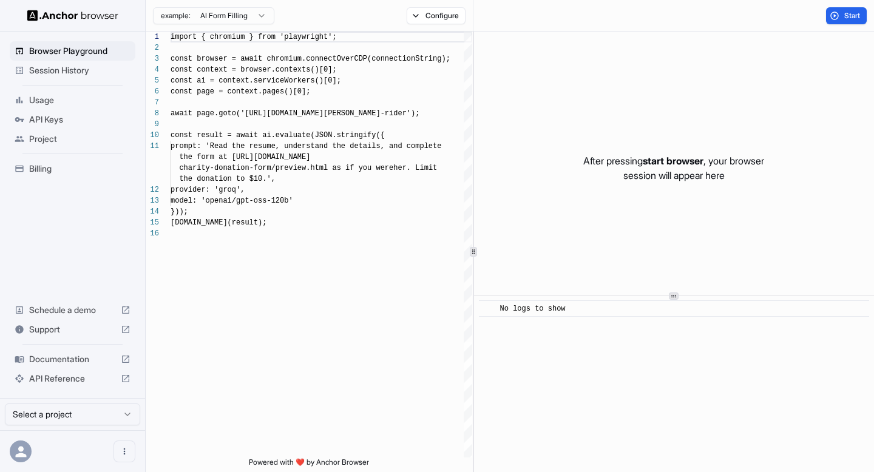
scroll to position [109, 0]
